Goal: Ask a question: Seek information or help from site administrators or community

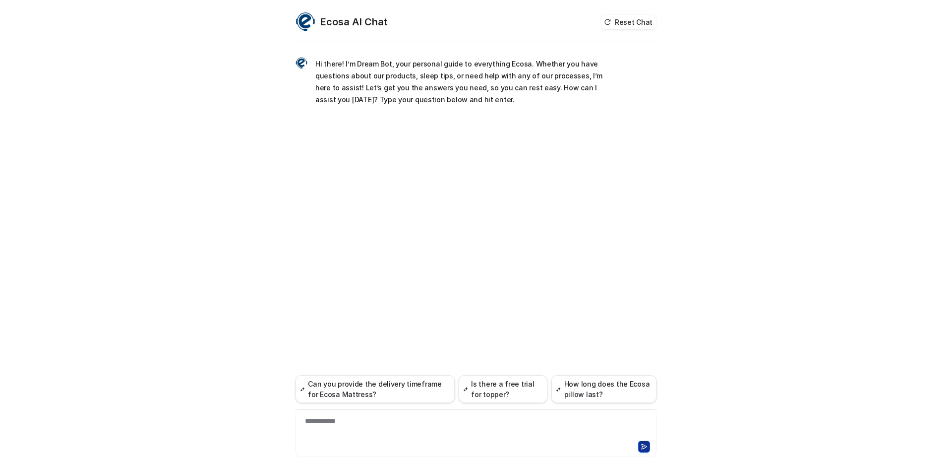
click at [365, 418] on div "**********" at bounding box center [476, 427] width 356 height 23
paste div
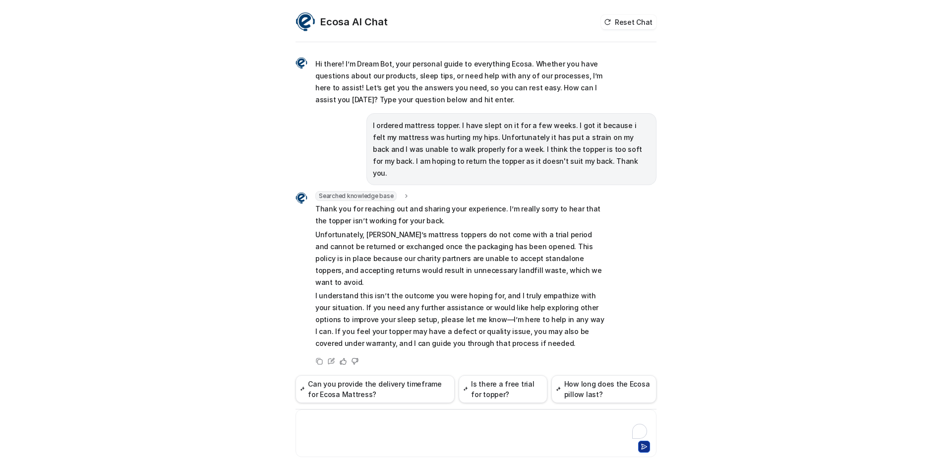
click at [405, 428] on div at bounding box center [476, 427] width 356 height 23
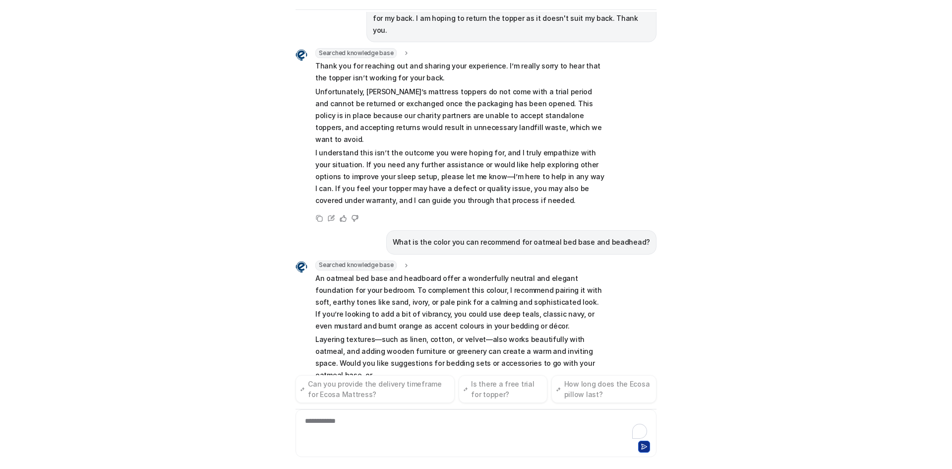
scroll to position [123, 0]
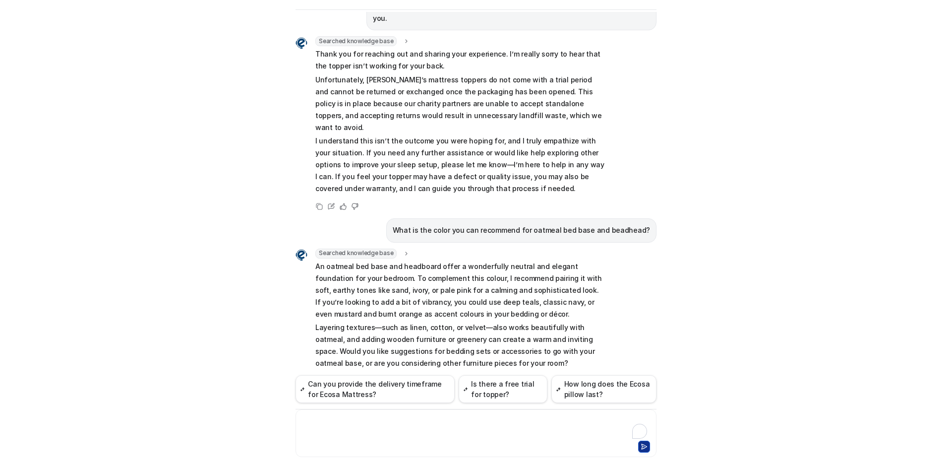
click at [407, 415] on div at bounding box center [476, 433] width 361 height 48
click at [408, 420] on div "**********" at bounding box center [476, 427] width 356 height 23
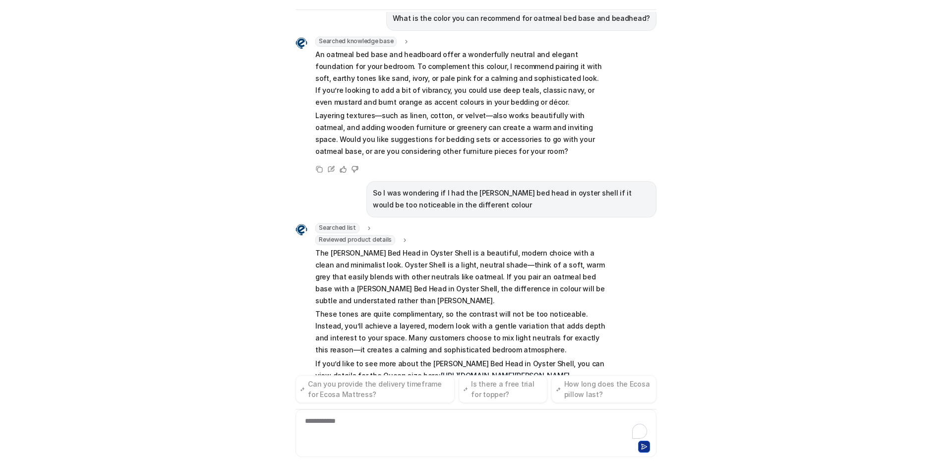
scroll to position [348, 0]
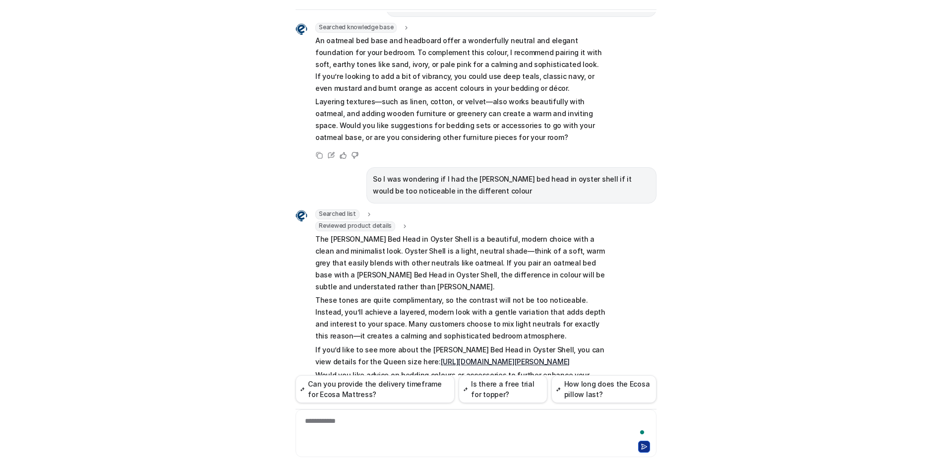
click at [326, 233] on p "The [PERSON_NAME] Bed Head in Oyster Shell is a beautiful, modern choice with a…" at bounding box center [460, 263] width 290 height 60
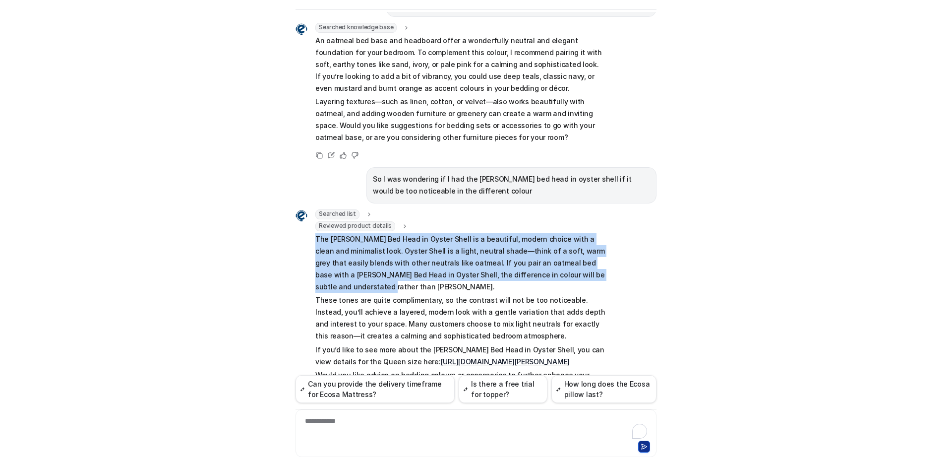
drag, startPoint x: 311, startPoint y: 215, endPoint x: 508, endPoint y: 255, distance: 201.5
click at [580, 252] on div "Searched list url : "[URL][DOMAIN_NAME]" required_fields : "id,title" Reviewed …" at bounding box center [451, 302] width 310 height 186
copy p "The [PERSON_NAME] Bed Head in Oyster Shell is a beautiful, modern choice with a…"
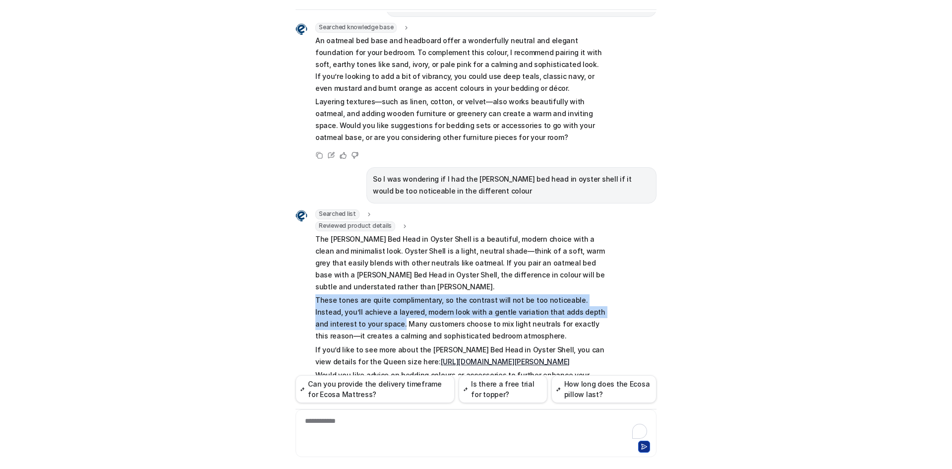
drag, startPoint x: 310, startPoint y: 264, endPoint x: 349, endPoint y: 289, distance: 45.7
click at [349, 289] on div "Searched list url : "[URL][DOMAIN_NAME]" required_fields : "id,title" Reviewed …" at bounding box center [451, 302] width 310 height 186
copy p "These tones are quite complimentary, so the contrast will not be too noticeable…"
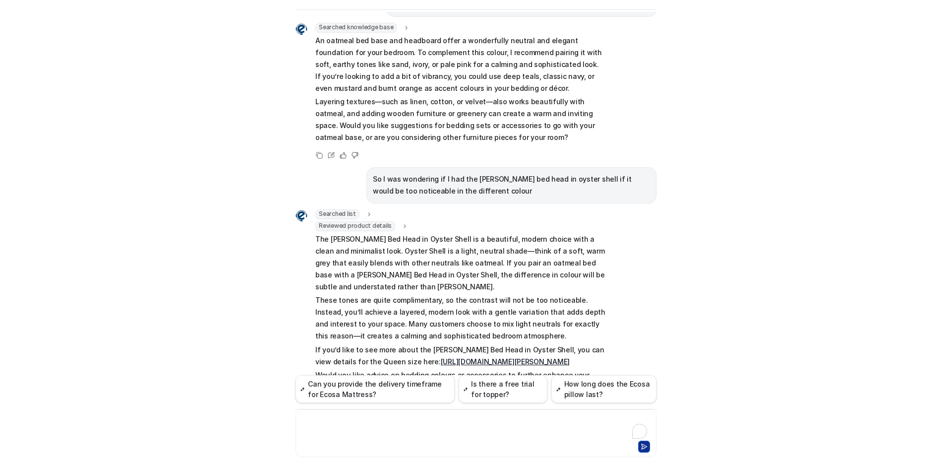
click at [349, 434] on div at bounding box center [476, 427] width 356 height 23
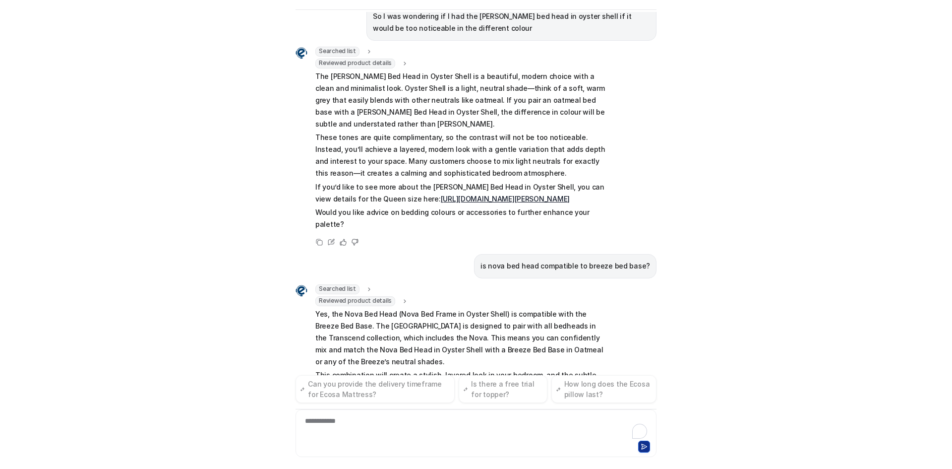
scroll to position [523, 0]
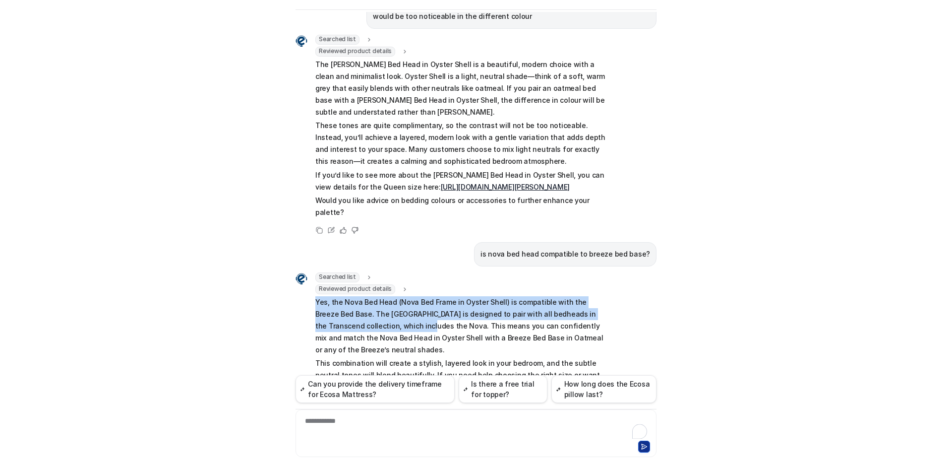
drag, startPoint x: 310, startPoint y: 254, endPoint x: 387, endPoint y: 274, distance: 80.0
click at [387, 274] on div "Searched list url : "[URL][DOMAIN_NAME]" required_fields : "id,title" Reviewed …" at bounding box center [451, 333] width 310 height 123
click at [365, 296] on p "Yes, the Nova Bed Head (Nova Bed Frame in Oyster Shell) is compatible with the …" at bounding box center [460, 326] width 290 height 60
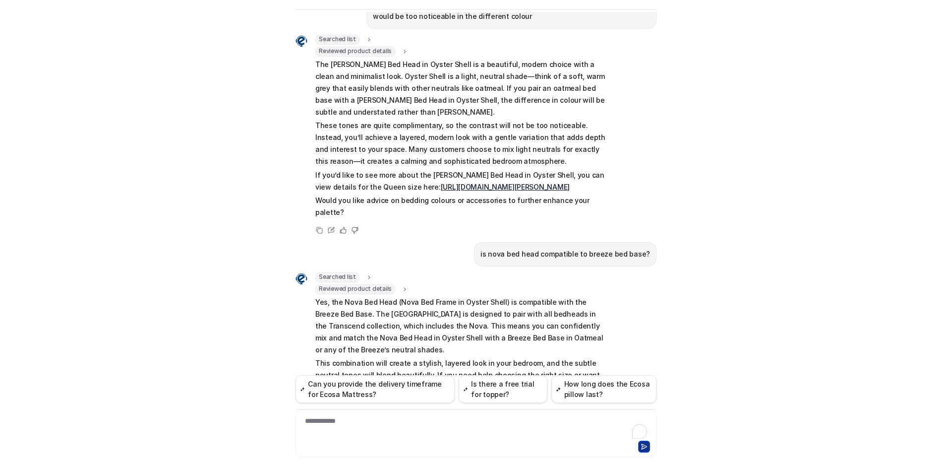
click at [327, 296] on p "Yes, the Nova Bed Head (Nova Bed Frame in Oyster Shell) is compatible with the …" at bounding box center [460, 326] width 290 height 60
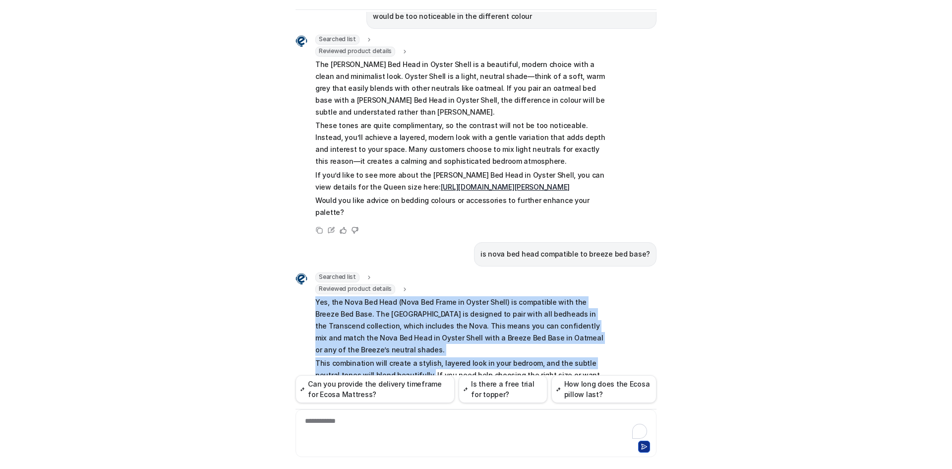
drag, startPoint x: 312, startPoint y: 254, endPoint x: 398, endPoint y: 329, distance: 114.3
click at [398, 329] on span "Yes, the Nova Bed Head (Nova Bed Frame in Oyster Shell) is compatible with the …" at bounding box center [460, 344] width 290 height 97
copy span "Yes, the Nova Bed Head (Nova Bed Frame in Oyster Shell) is compatible with the …"
